Goal: Check status: Check status

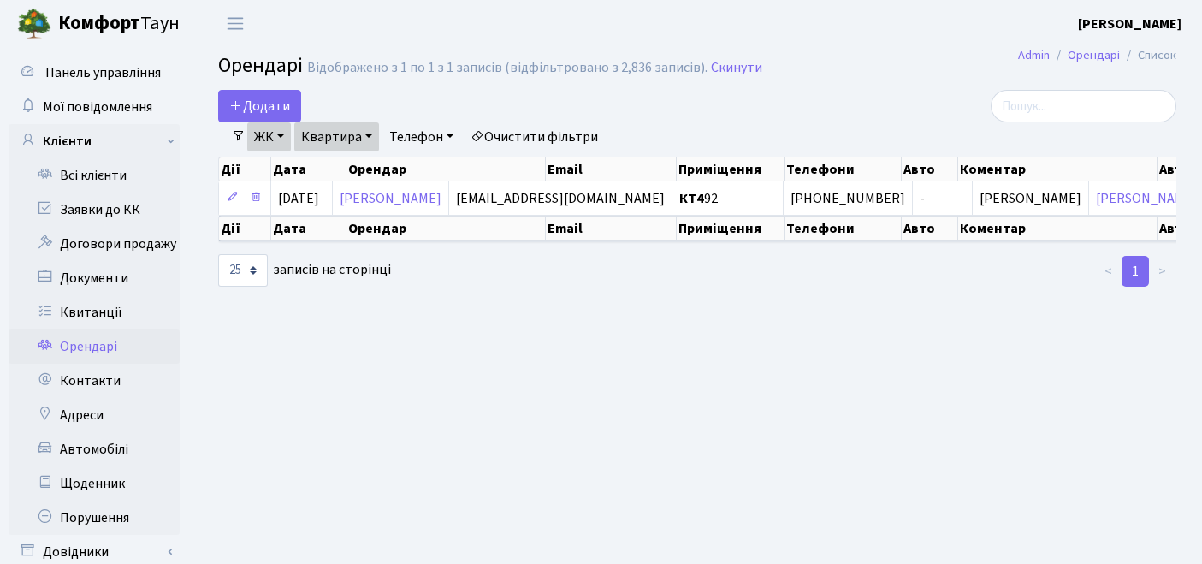
select select "25"
click at [117, 309] on link "Квитанції" at bounding box center [94, 312] width 171 height 34
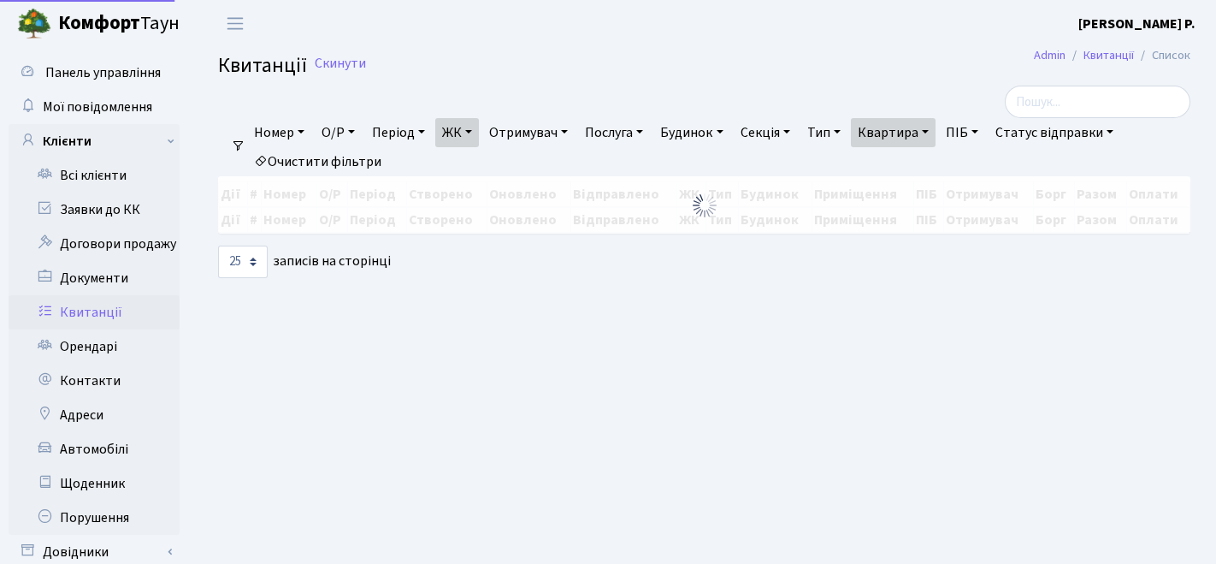
select select "25"
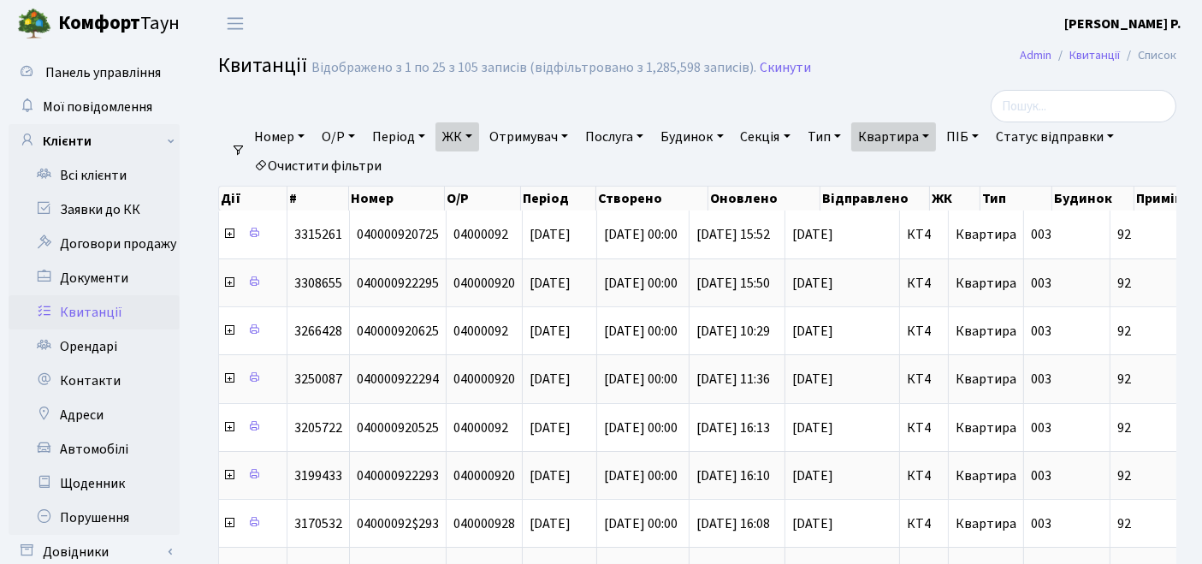
click at [882, 143] on link "Квартира" at bounding box center [893, 136] width 85 height 29
drag, startPoint x: 947, startPoint y: 175, endPoint x: 842, endPoint y: 169, distance: 104.5
click at [842, 169] on ul "Номер О/Р Період 19.08.2025 - 19.08.2025 ЖК ТХ, вул. Ділова, 1/2 КТ, вул. Реген…" at bounding box center [703, 151] width 917 height 58
click at [895, 130] on link "Квартира" at bounding box center [893, 136] width 85 height 29
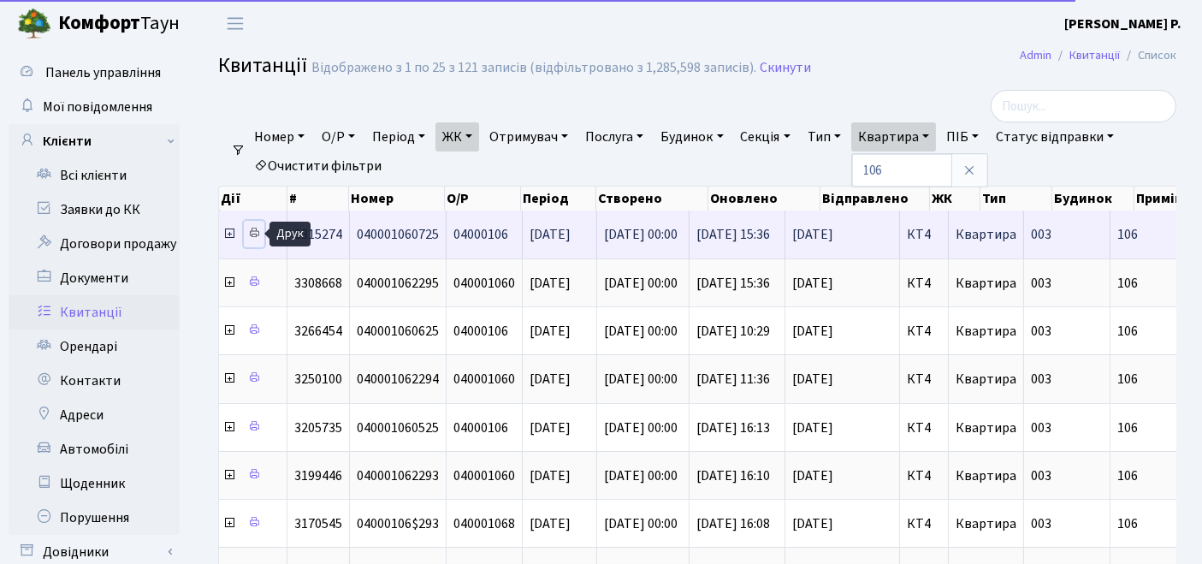
click at [251, 234] on icon at bounding box center [254, 233] width 12 height 12
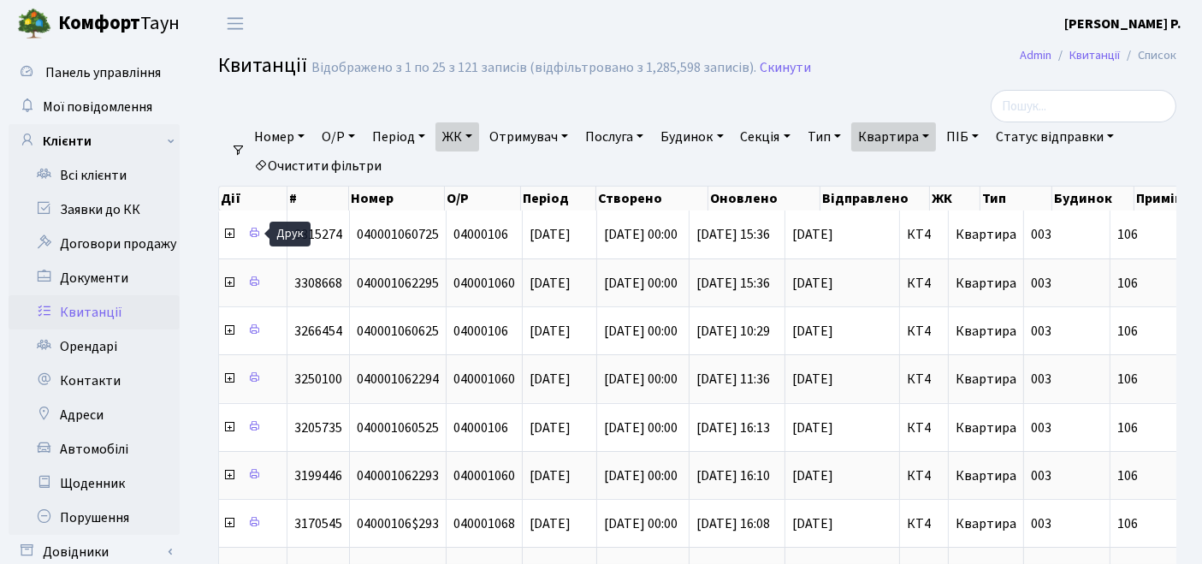
click at [901, 137] on link "Квартира" at bounding box center [893, 136] width 85 height 29
drag, startPoint x: 913, startPoint y: 167, endPoint x: 877, endPoint y: 174, distance: 36.6
click at [877, 174] on input "106" at bounding box center [902, 170] width 100 height 32
type input "125"
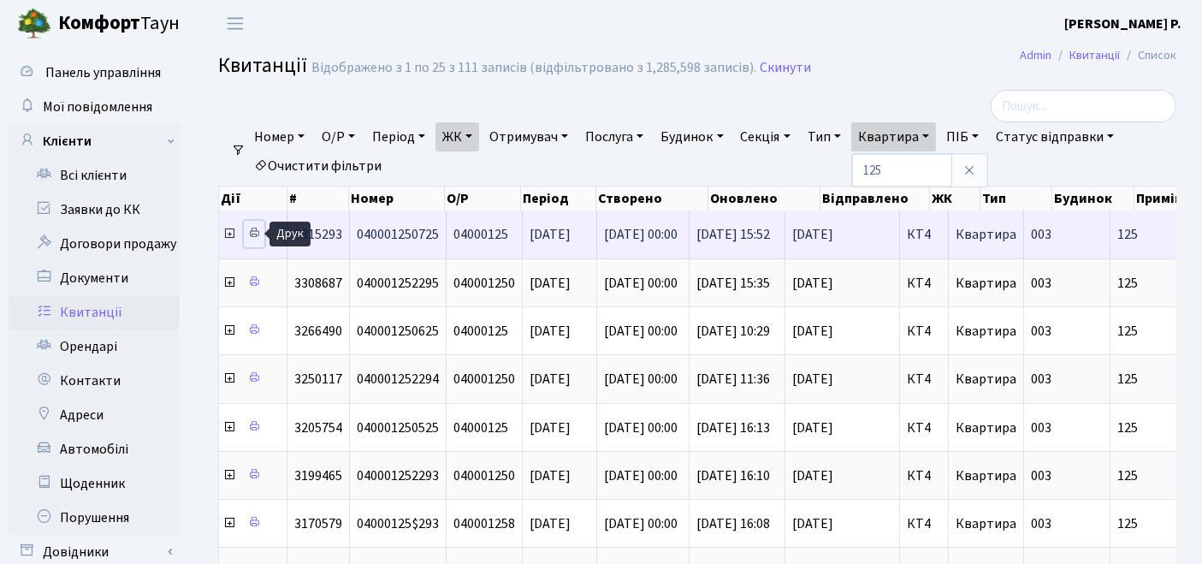
click at [258, 235] on icon at bounding box center [254, 233] width 12 height 12
